Goal: Task Accomplishment & Management: Manage account settings

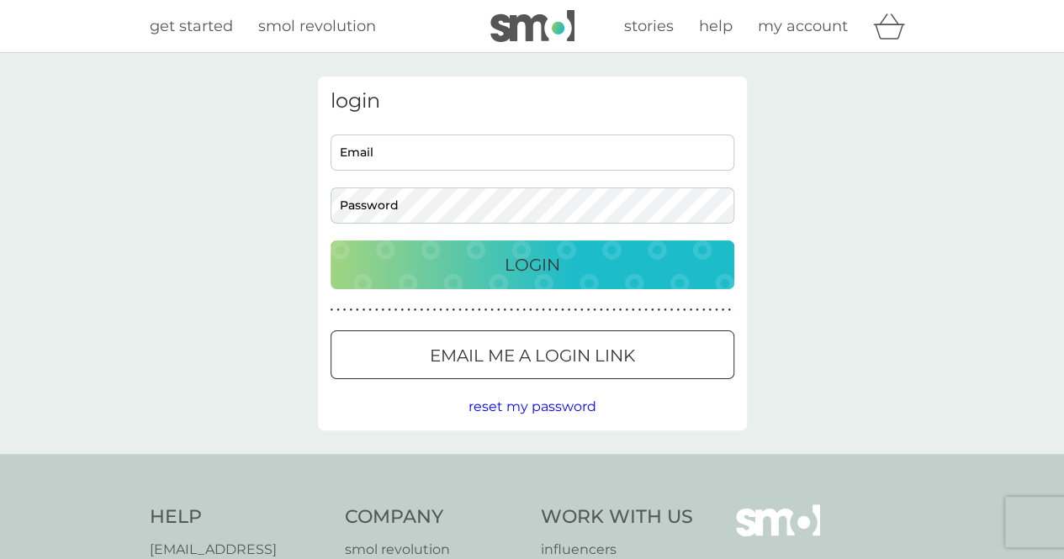
click at [493, 139] on input "Email" at bounding box center [533, 153] width 404 height 36
drag, startPoint x: 539, startPoint y: 144, endPoint x: 56, endPoint y: 124, distance: 484.0
click at [56, 124] on div "login [EMAIL_ADDRESS][PERSON_NAME][DOMAIN_NAME] Email Password Login ● ● ● ● ● …" at bounding box center [532, 253] width 1064 height 401
type input "olivi"
click at [540, 383] on div "login olivi Email Password Login ● ● ● ● ● ● ● ● ● ● ● ● ● ● ● ● ● ● ● ● ● ● ● …" at bounding box center [532, 254] width 429 height 354
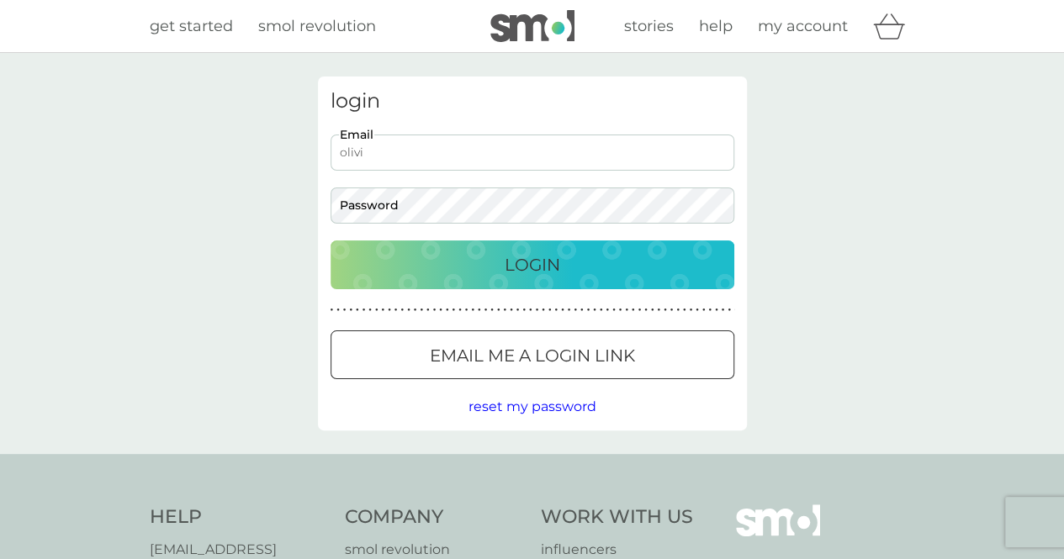
click at [542, 369] on p "Email me a login link" at bounding box center [532, 355] width 205 height 27
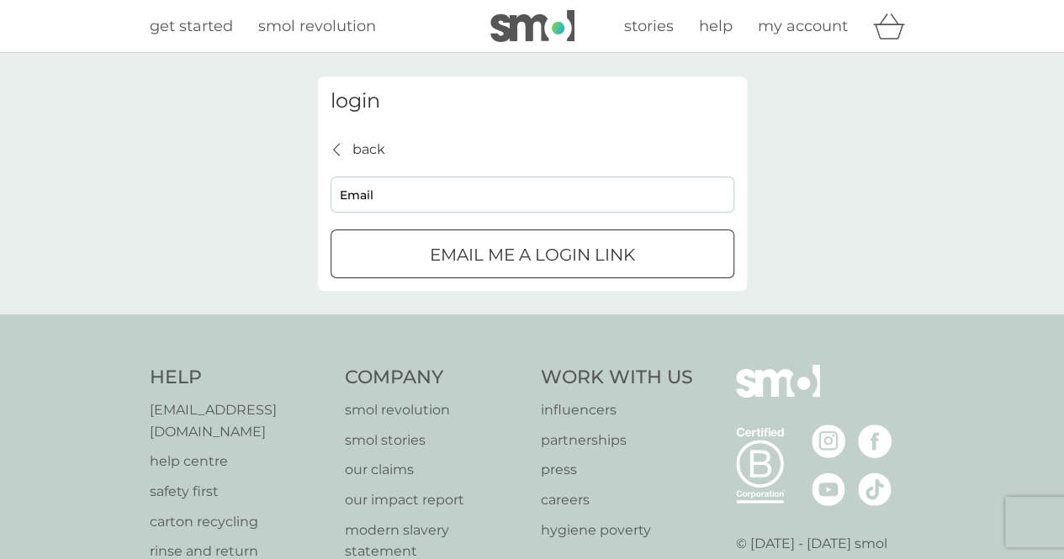
click at [481, 201] on input "Email" at bounding box center [533, 195] width 404 height 36
type input "[EMAIL_ADDRESS][DOMAIN_NAME]"
click button "Email me a login link" at bounding box center [533, 254] width 404 height 49
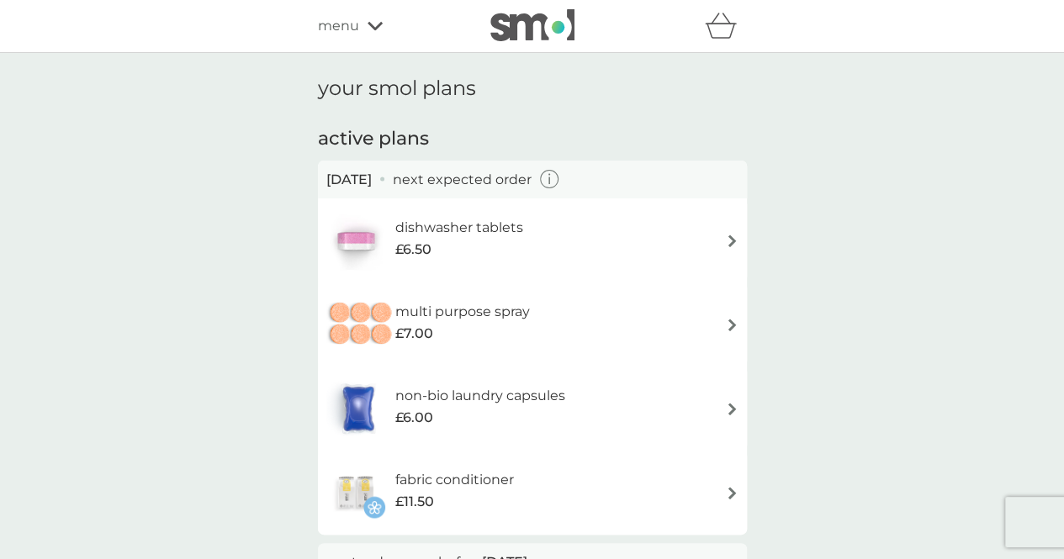
click at [559, 174] on icon "button" at bounding box center [549, 179] width 19 height 19
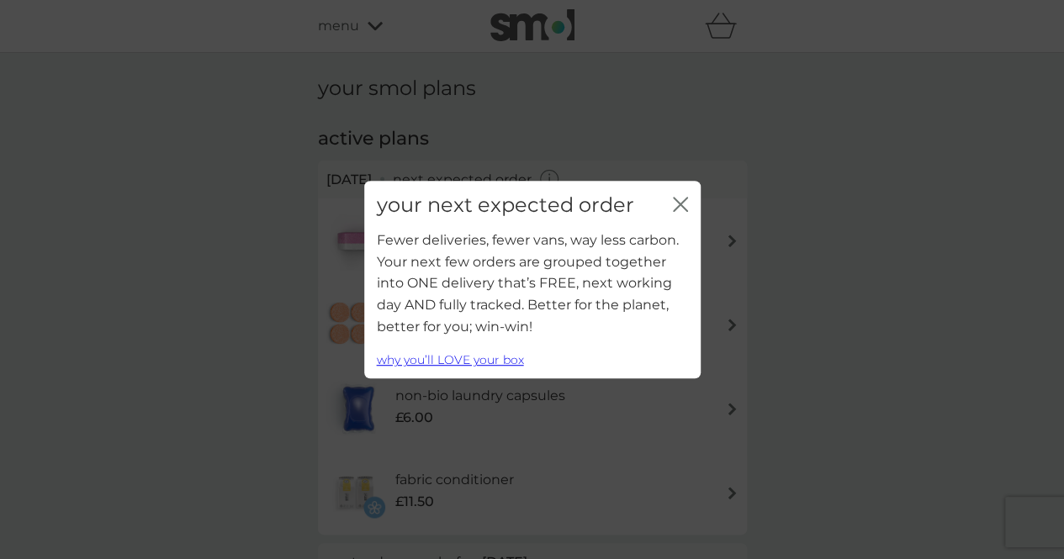
click at [690, 201] on div "your next expected order close" at bounding box center [532, 206] width 336 height 50
click at [681, 208] on icon "close" at bounding box center [680, 204] width 15 height 15
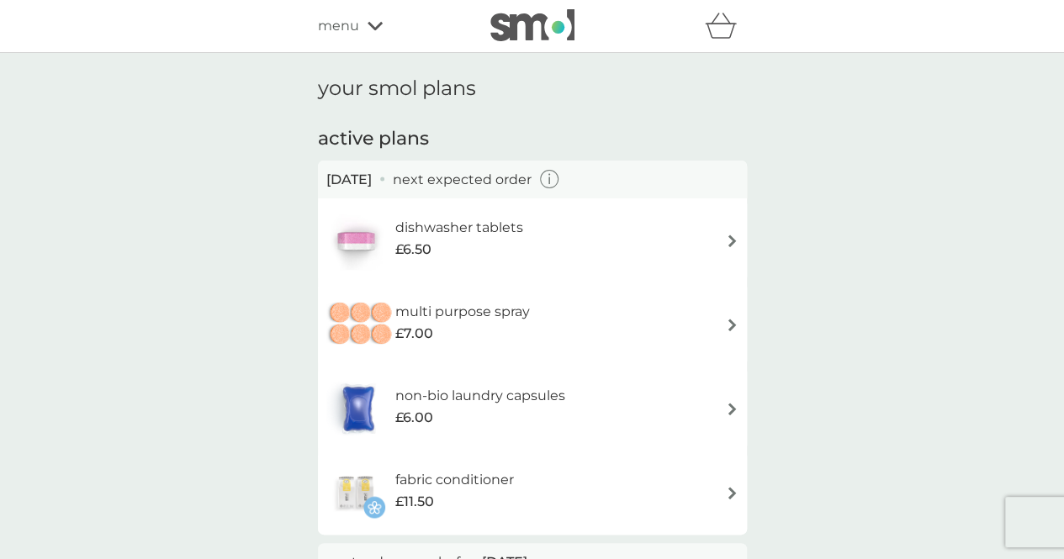
click at [334, 35] on span "menu" at bounding box center [338, 26] width 41 height 22
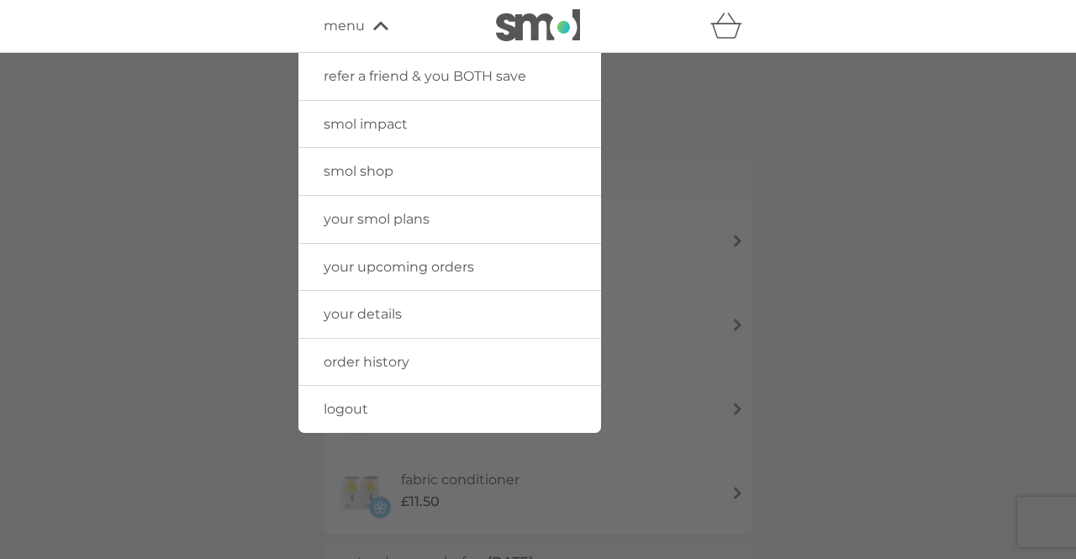
click at [393, 361] on span "order history" at bounding box center [367, 362] width 86 height 16
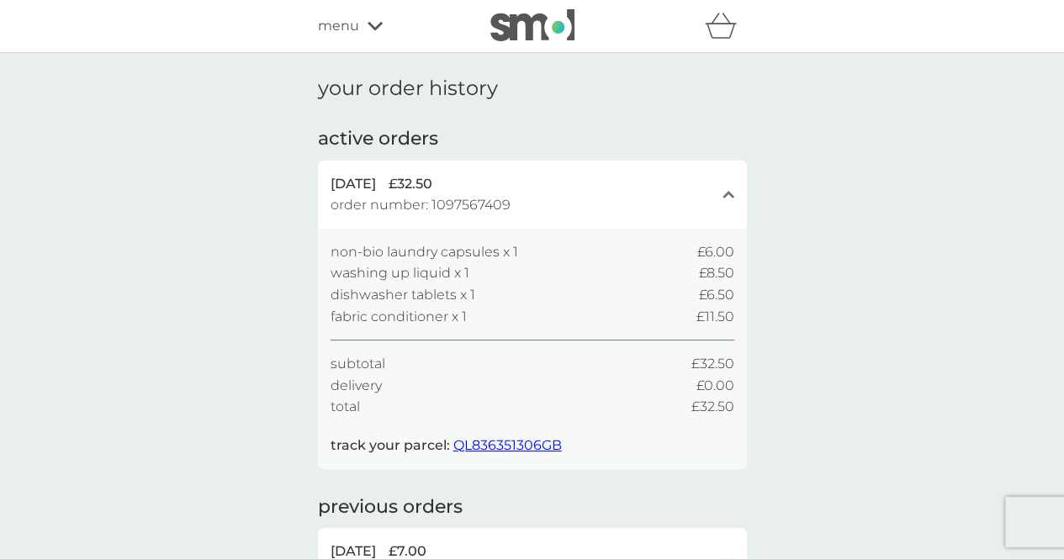
click at [368, 25] on icon at bounding box center [375, 26] width 15 height 10
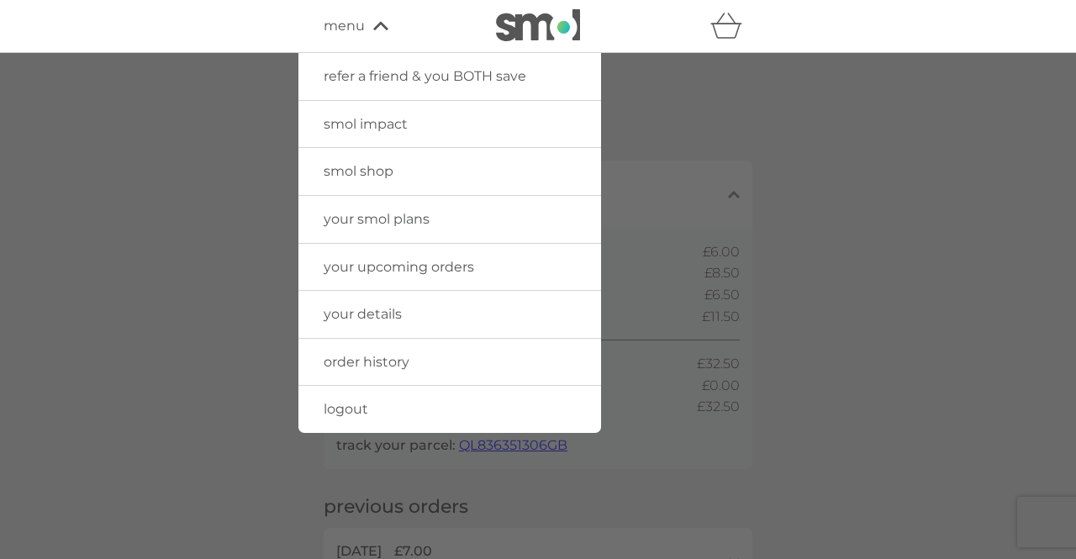
click at [376, 307] on span "your details" at bounding box center [363, 314] width 78 height 16
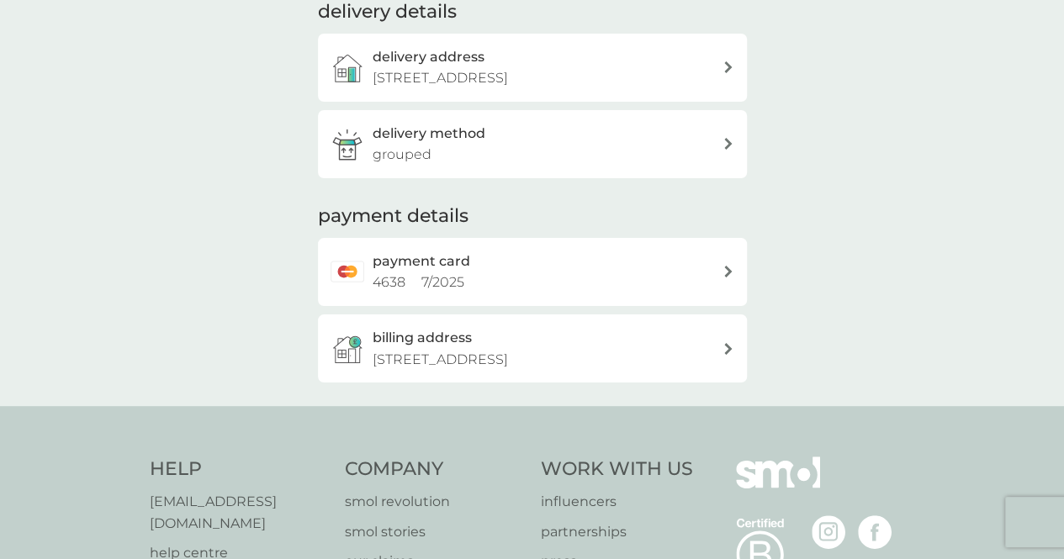
scroll to position [365, 0]
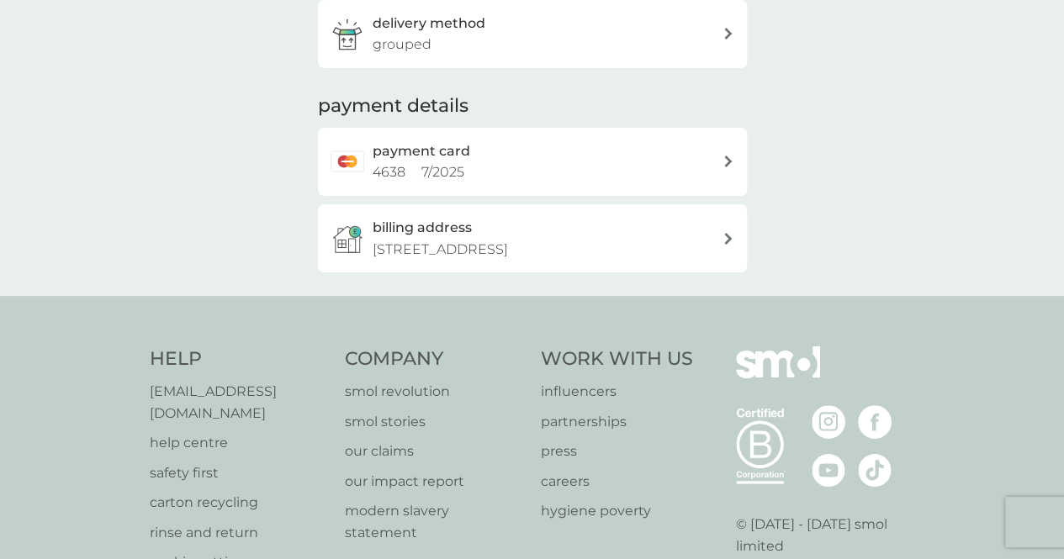
click at [468, 155] on div "payment card 4638 7 / 2025" at bounding box center [548, 161] width 350 height 43
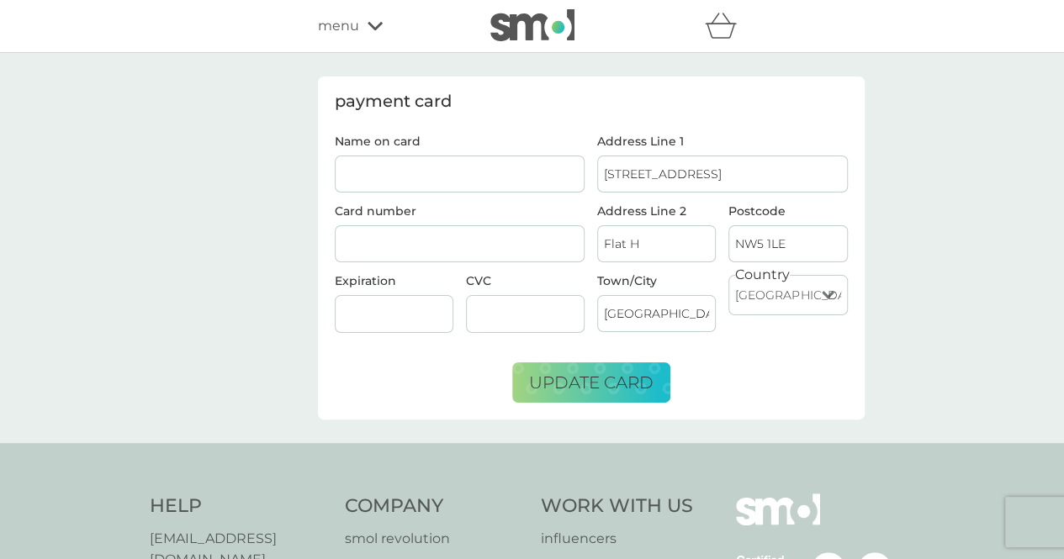
click at [443, 174] on input "Name on card" at bounding box center [460, 174] width 251 height 37
type input "Olivia Parson"
click at [526, 320] on div at bounding box center [525, 314] width 119 height 38
click at [621, 384] on span "update card" at bounding box center [591, 383] width 124 height 20
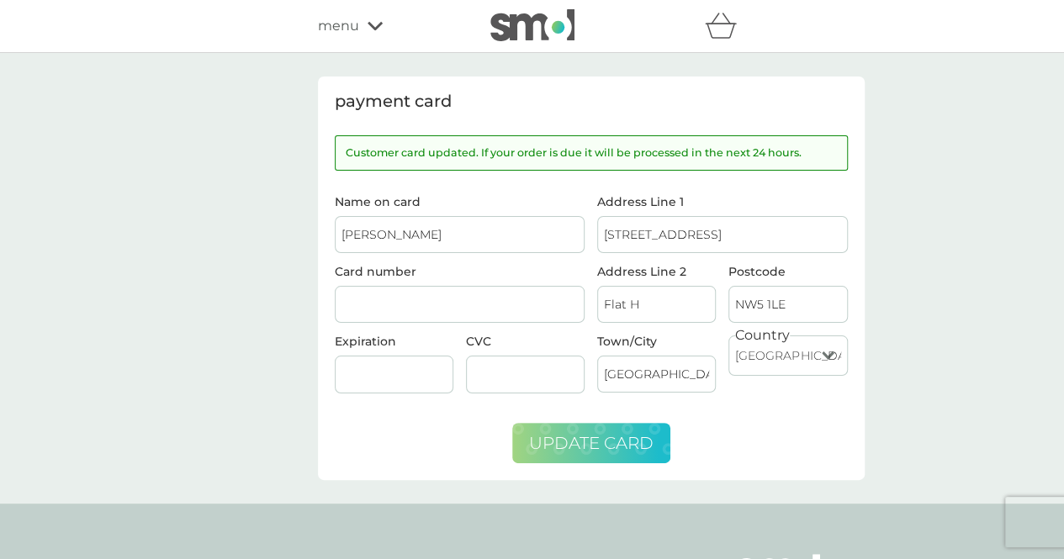
click at [350, 36] on span "menu" at bounding box center [338, 26] width 41 height 22
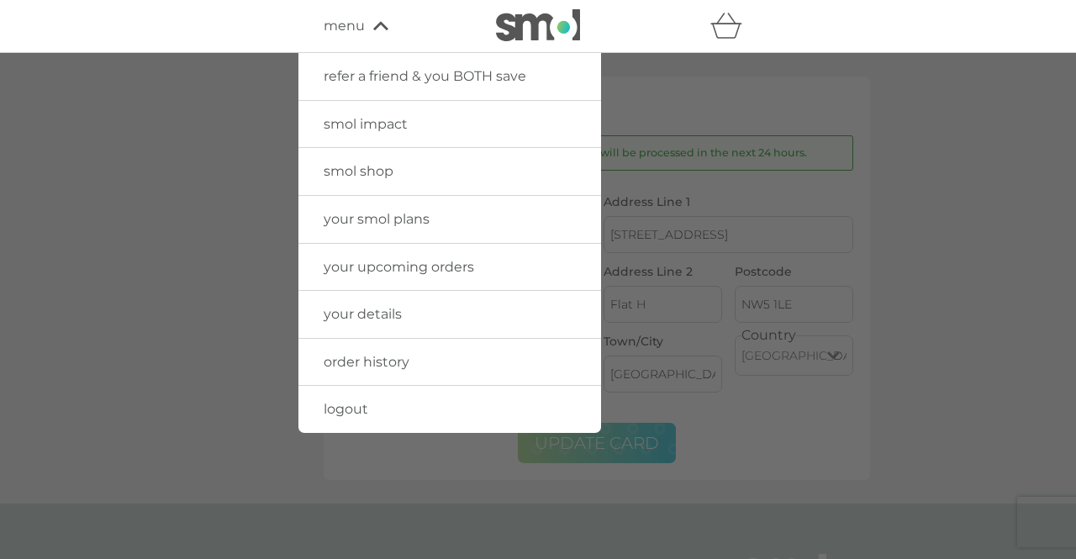
click at [484, 24] on div at bounding box center [538, 26] width 143 height 34
